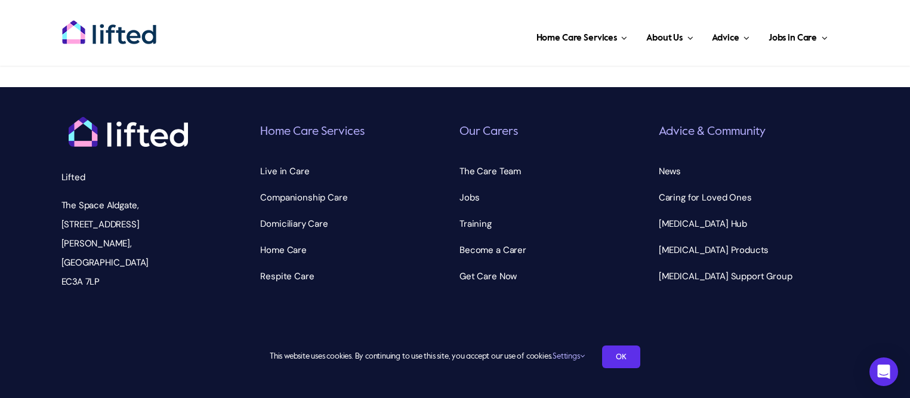
scroll to position [1595, 0]
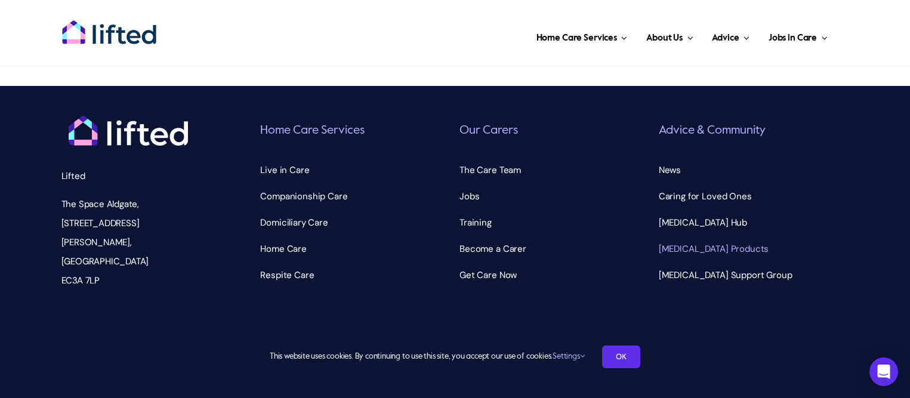
click at [726, 239] on span "Dementia Products" at bounding box center [714, 248] width 110 height 19
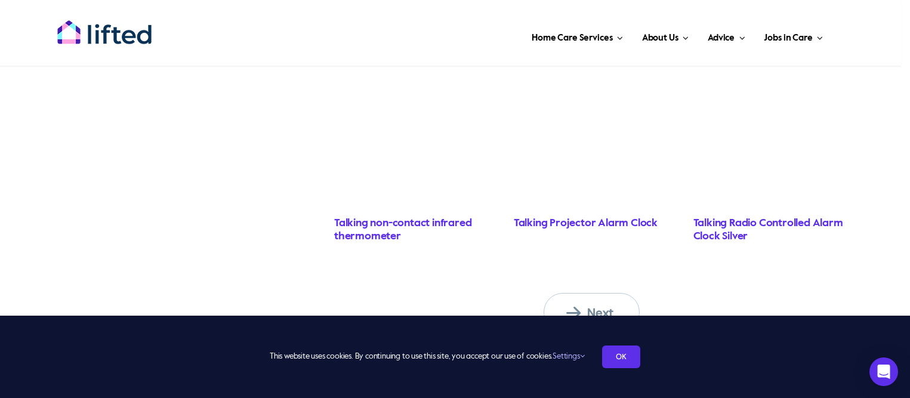
scroll to position [1114, 0]
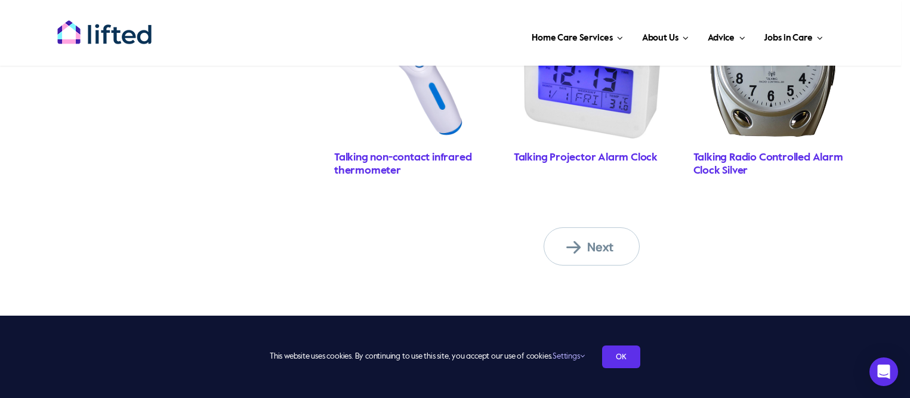
click at [581, 242] on span "Next" at bounding box center [599, 247] width 66 height 16
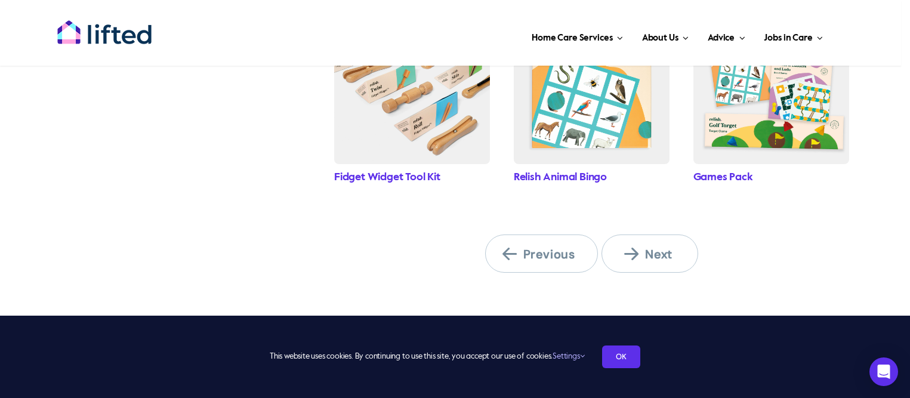
scroll to position [1207, 0]
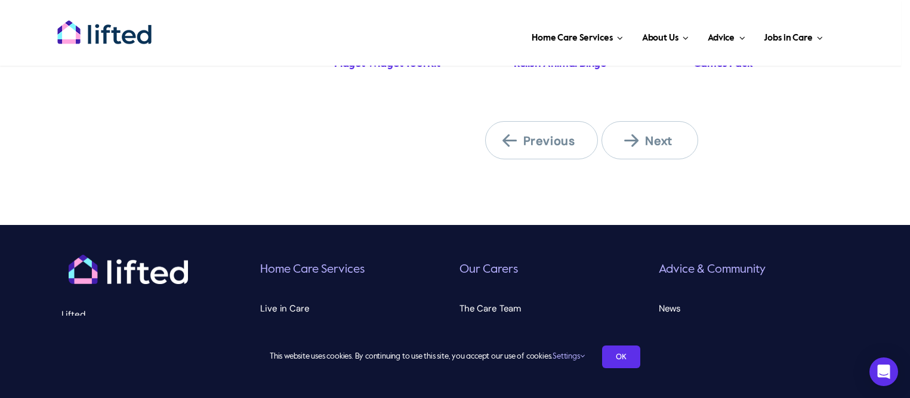
click at [551, 150] on link "Previous" at bounding box center [541, 140] width 113 height 38
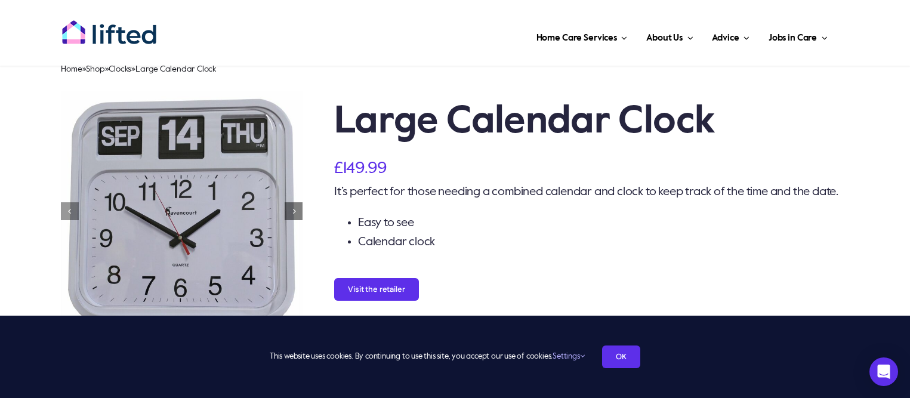
click at [289, 206] on link at bounding box center [294, 211] width 18 height 18
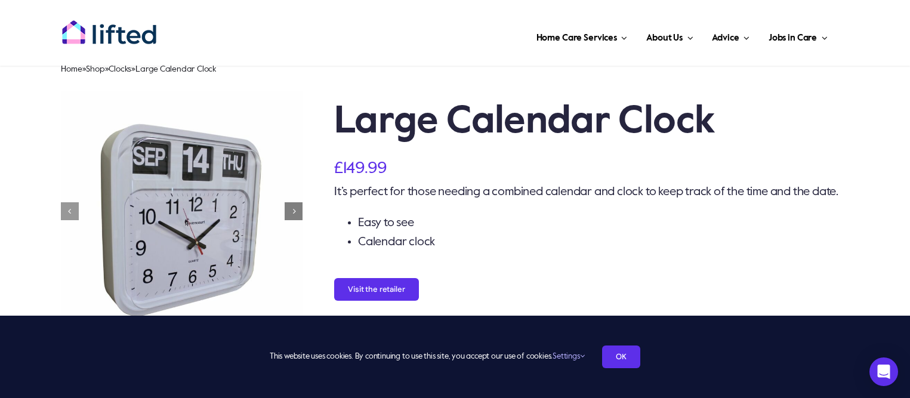
click at [289, 206] on link at bounding box center [294, 211] width 18 height 18
